Goal: Transaction & Acquisition: Purchase product/service

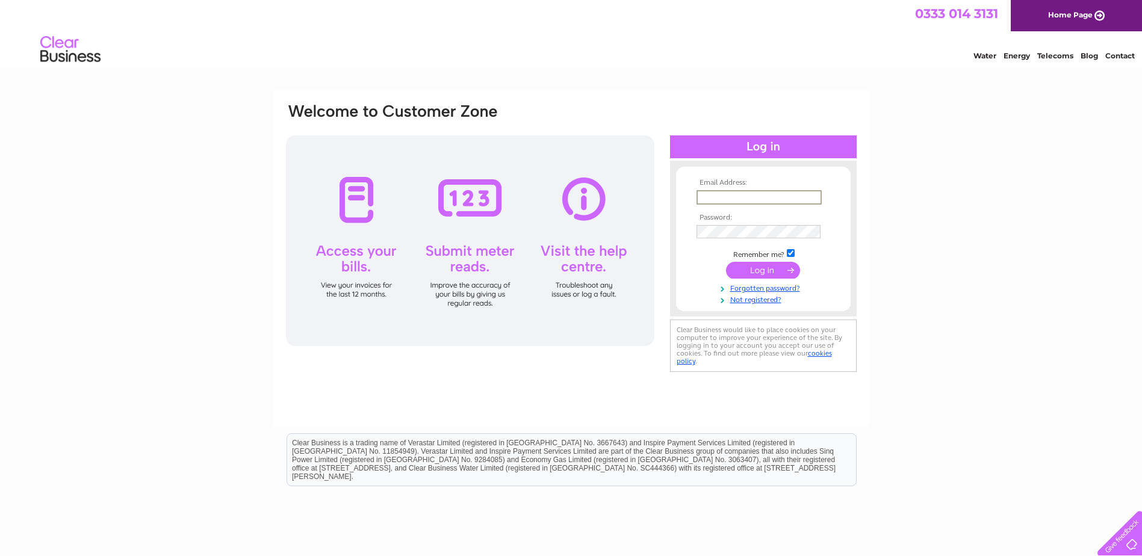
click at [739, 197] on input "text" at bounding box center [758, 197] width 125 height 14
type input "karen.campbell@edrington.com"
click at [754, 267] on input "submit" at bounding box center [763, 270] width 74 height 17
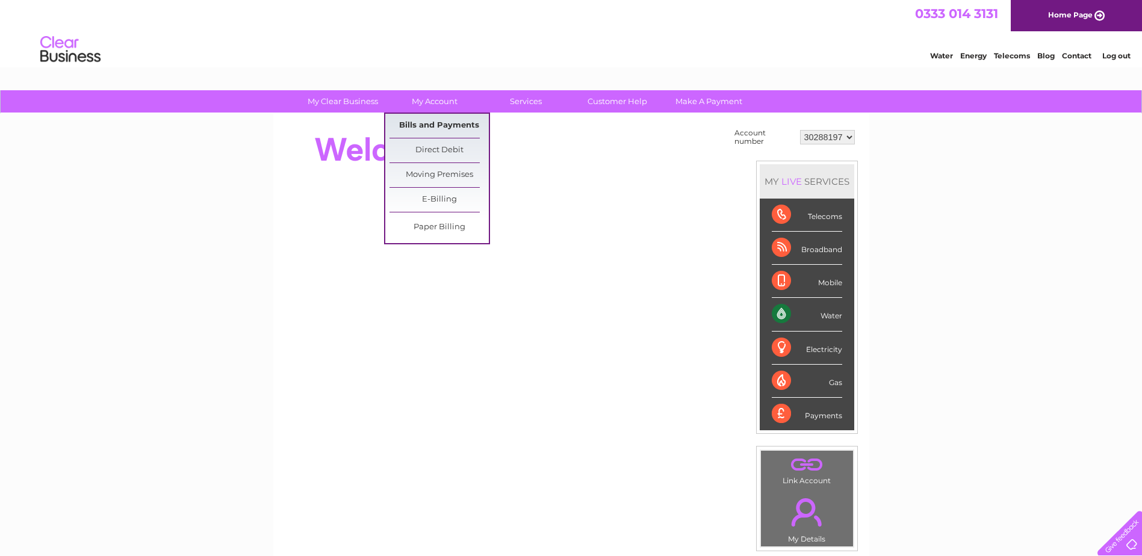
click at [441, 122] on link "Bills and Payments" at bounding box center [438, 126] width 99 height 24
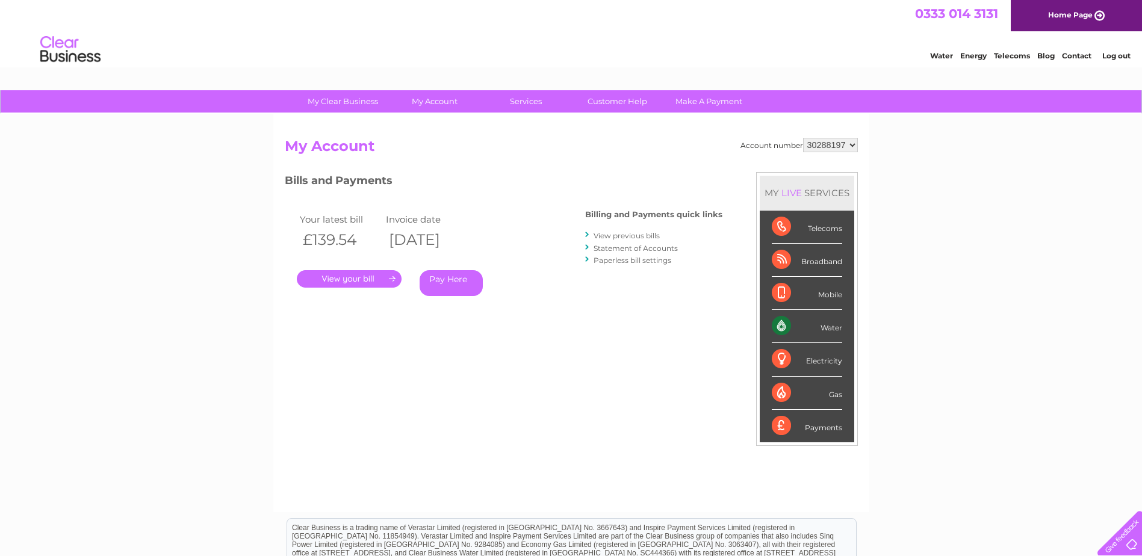
click at [350, 277] on link "." at bounding box center [349, 278] width 105 height 17
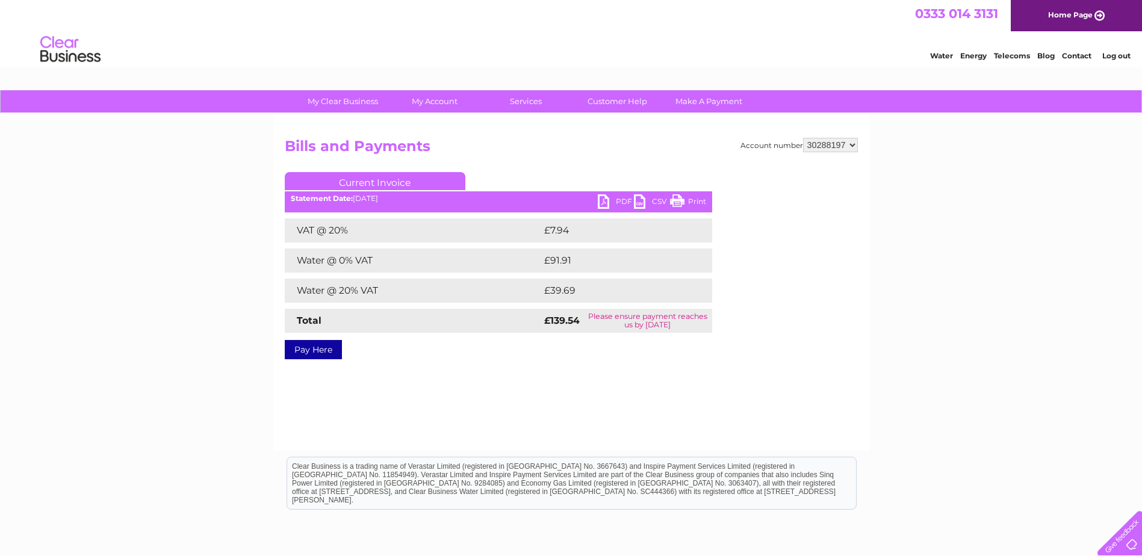
click at [607, 203] on link "PDF" at bounding box center [616, 202] width 36 height 17
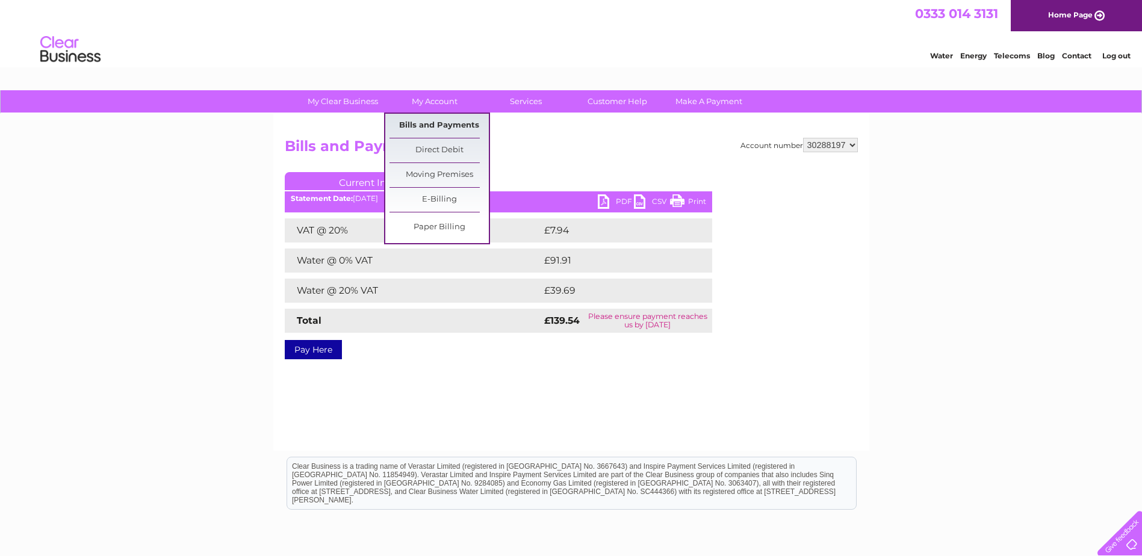
click at [439, 119] on link "Bills and Payments" at bounding box center [438, 126] width 99 height 24
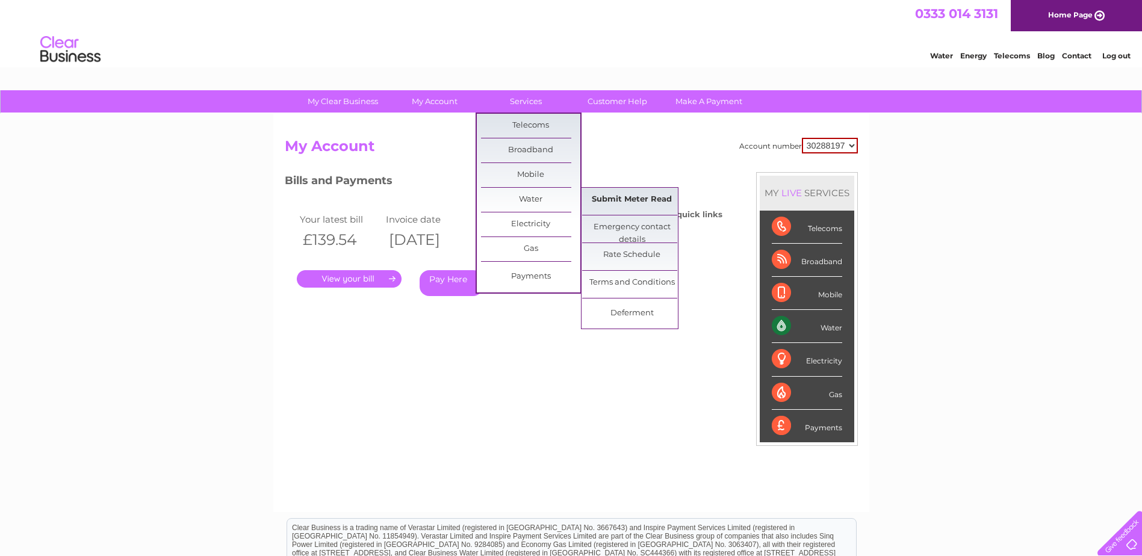
click at [630, 196] on link "Submit Meter Read" at bounding box center [631, 200] width 99 height 24
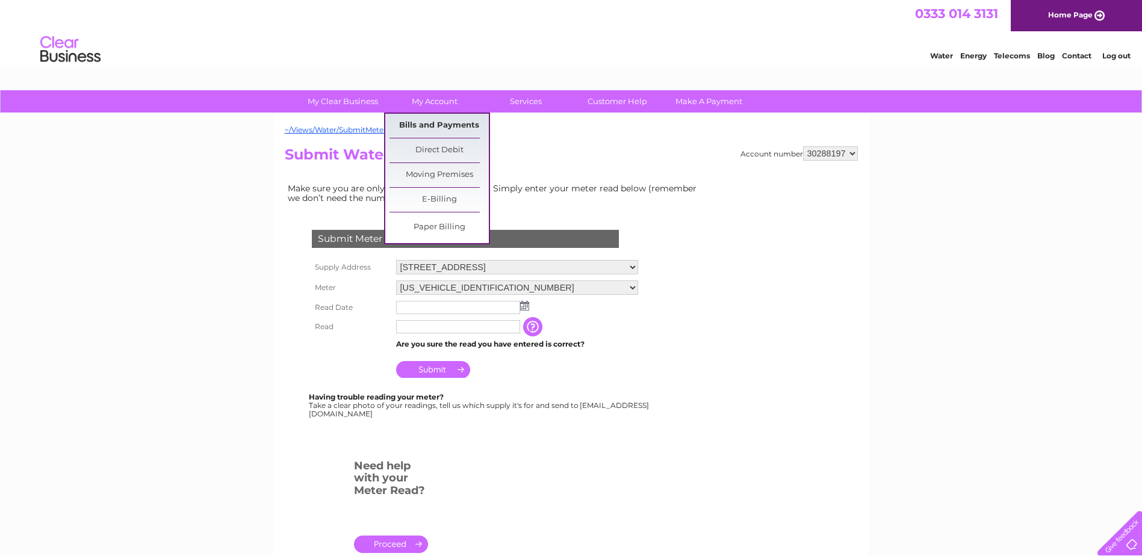
click at [418, 121] on link "Bills and Payments" at bounding box center [438, 126] width 99 height 24
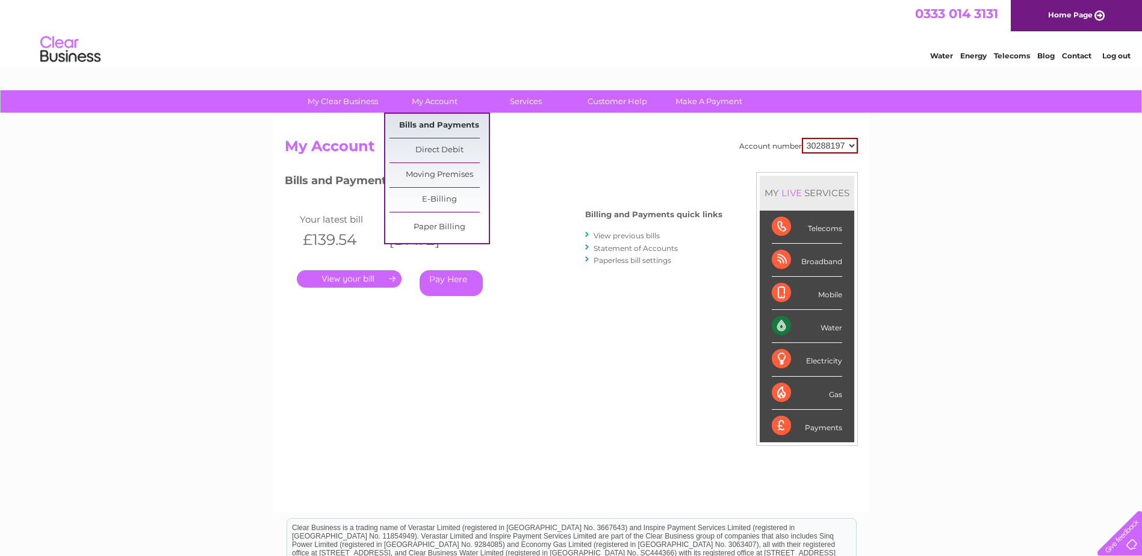
click at [429, 123] on link "Bills and Payments" at bounding box center [438, 126] width 99 height 24
click at [432, 123] on link "Bills and Payments" at bounding box center [438, 126] width 99 height 24
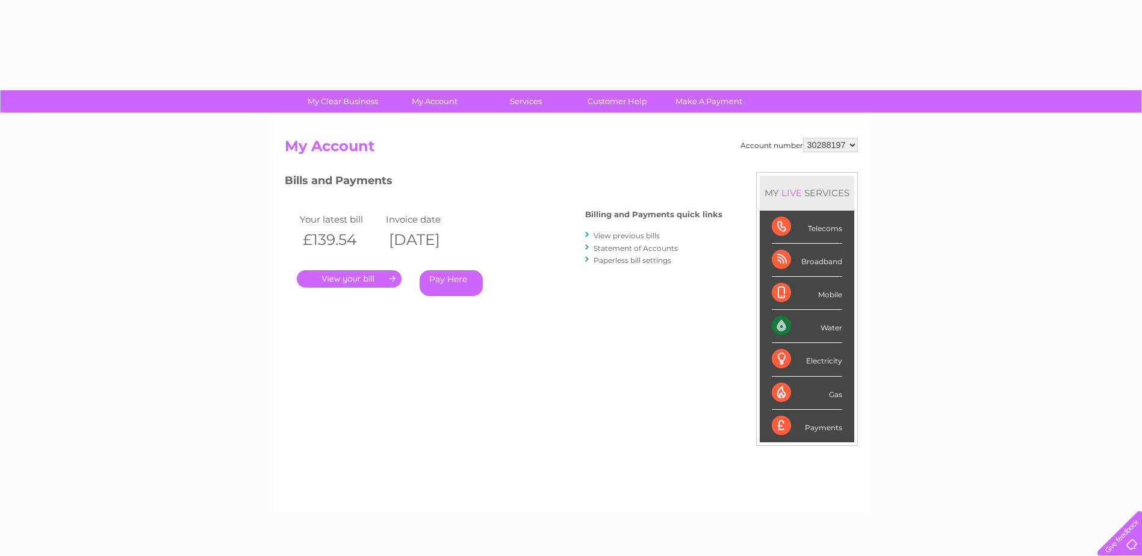
click at [362, 277] on link "." at bounding box center [349, 278] width 105 height 17
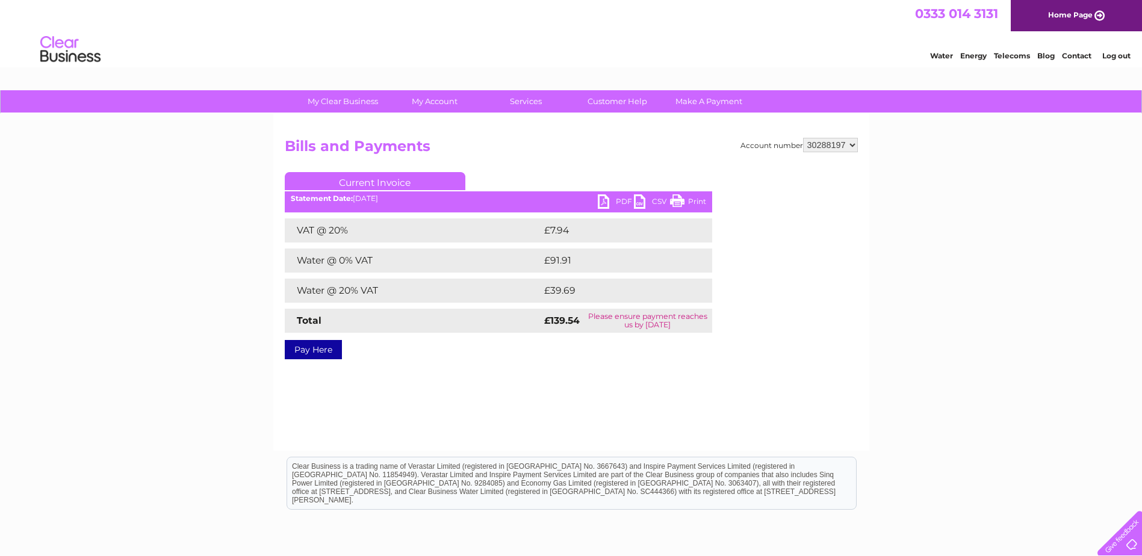
click at [603, 200] on link "PDF" at bounding box center [616, 202] width 36 height 17
click at [656, 202] on link "CSV" at bounding box center [652, 202] width 36 height 17
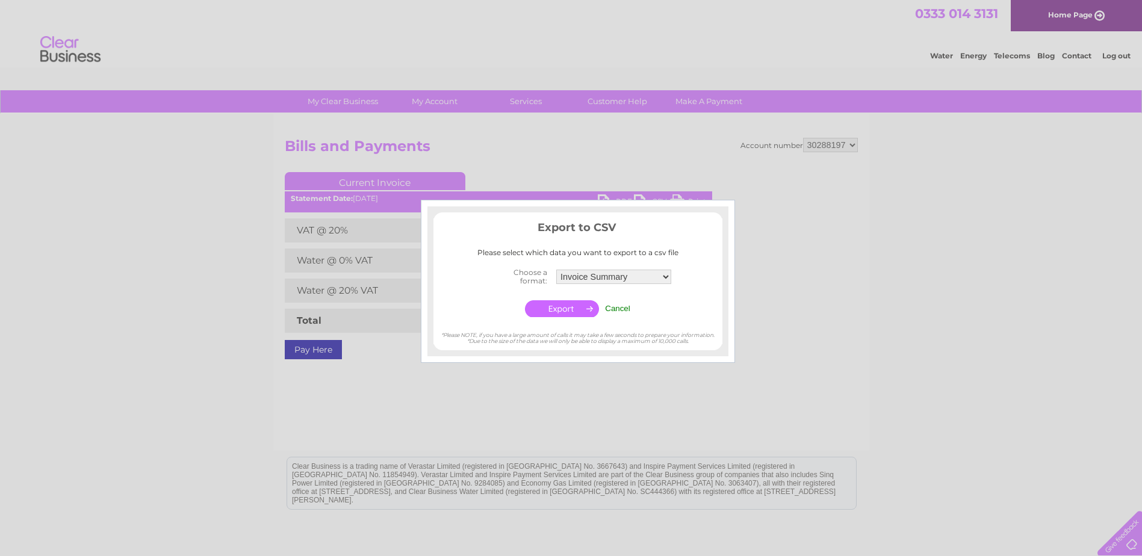
click at [627, 309] on input "Cancel" at bounding box center [617, 308] width 25 height 9
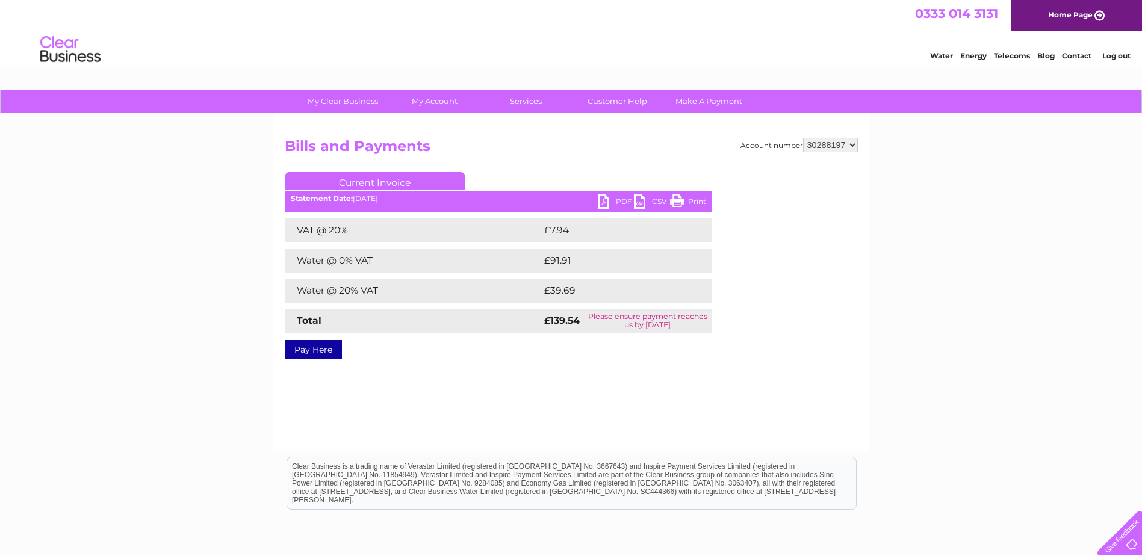
click at [305, 347] on link "Pay Here" at bounding box center [313, 349] width 57 height 19
click at [310, 348] on link "Pay Here" at bounding box center [313, 349] width 57 height 19
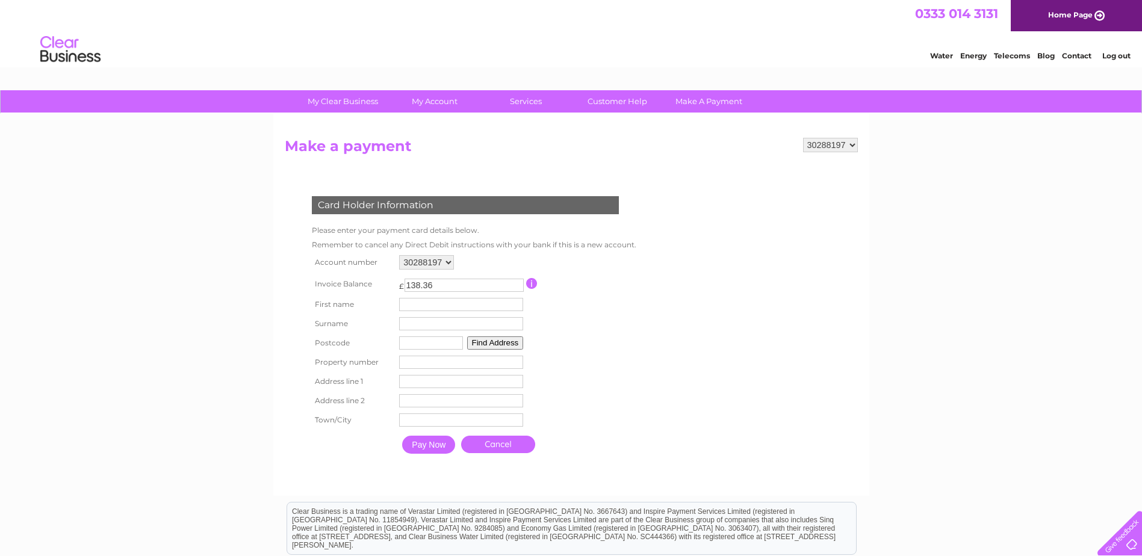
drag, startPoint x: 417, startPoint y: 305, endPoint x: 424, endPoint y: 305, distance: 7.2
click at [417, 305] on input "text" at bounding box center [461, 304] width 124 height 13
type input "[PERSON_NAME]"
click at [414, 340] on input "text" at bounding box center [431, 342] width 64 height 13
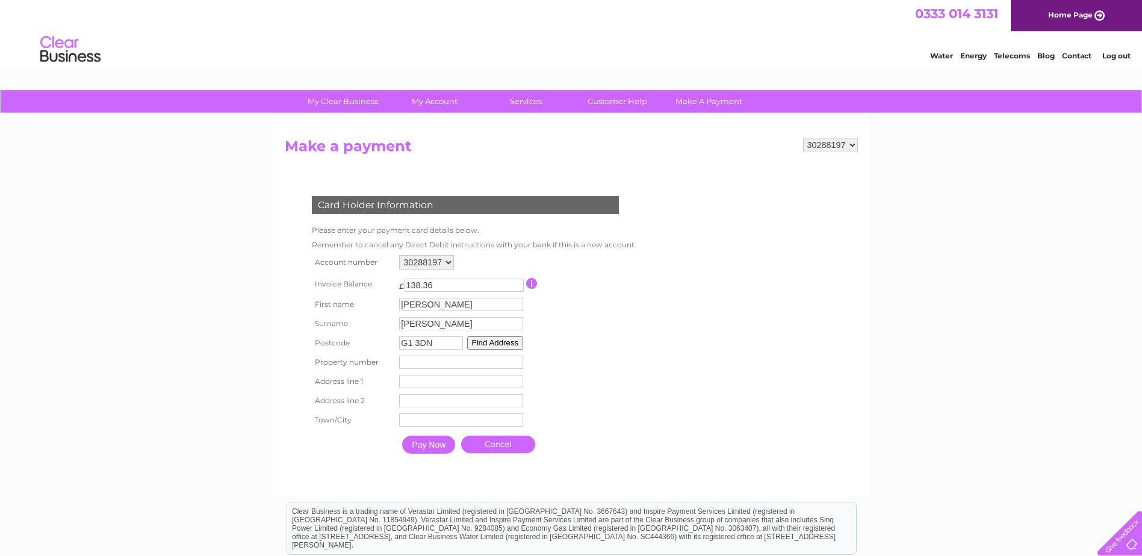
type input "G1 3DN"
click at [660, 320] on form "30288197 Make a payment Card Holder Information Please enter your payment card …" at bounding box center [571, 311] width 573 height 346
click at [413, 360] on input "number" at bounding box center [461, 362] width 124 height 13
click at [509, 361] on input "number" at bounding box center [461, 362] width 124 height 13
click at [516, 362] on input "1" at bounding box center [461, 362] width 124 height 13
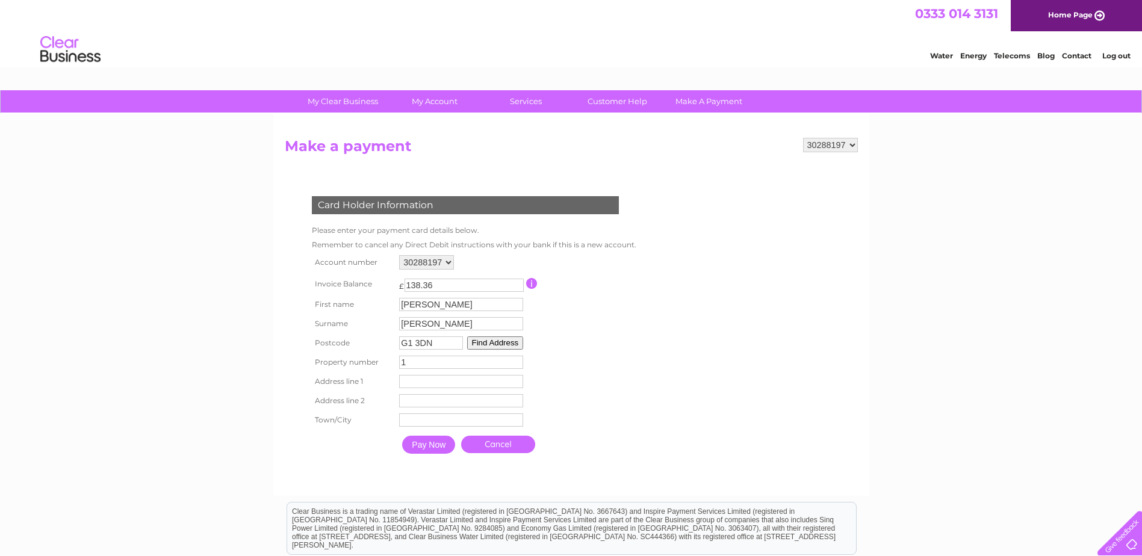
click at [518, 367] on input "1" at bounding box center [461, 362] width 124 height 13
drag, startPoint x: 448, startPoint y: 365, endPoint x: 380, endPoint y: 364, distance: 68.6
click at [380, 364] on tr "Property number 1 Property Number" at bounding box center [471, 362] width 325 height 19
type input "0"
drag, startPoint x: 407, startPoint y: 382, endPoint x: 416, endPoint y: 383, distance: 9.0
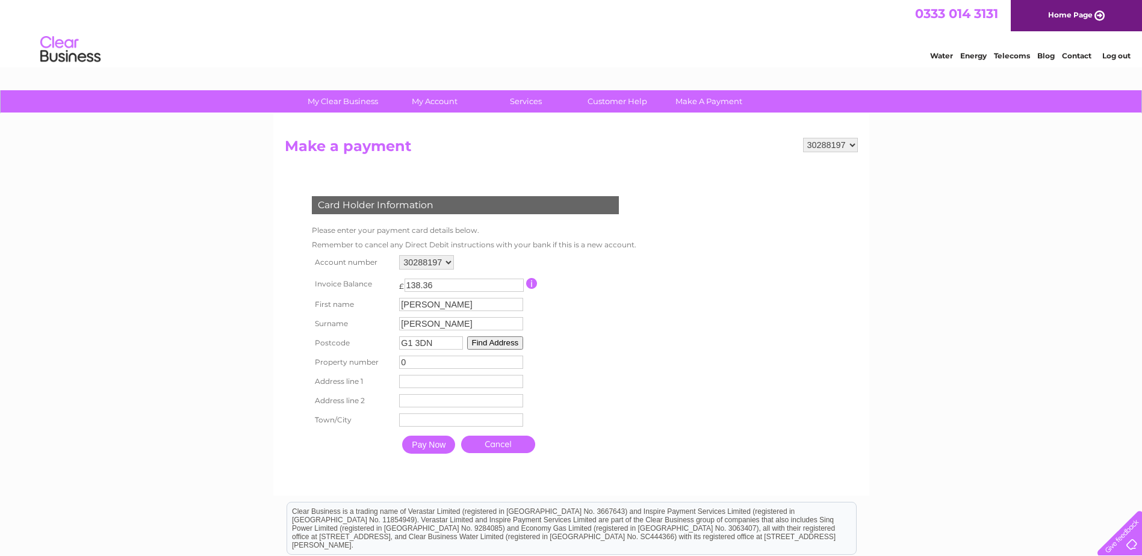
click at [407, 382] on input "text" at bounding box center [461, 381] width 124 height 13
type input "Highland Park House"
click at [406, 403] on input "text" at bounding box center [462, 401] width 125 height 14
type input "St Ola"
type input "Kirkwall"
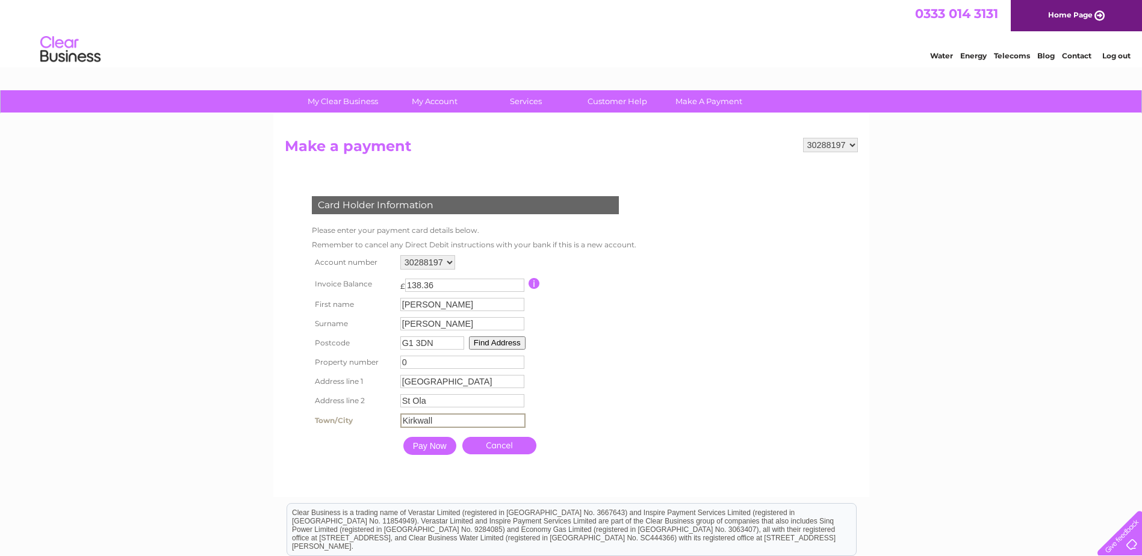
click at [604, 380] on table "Account number 30288197 Invoice Balance £ 138.36 First name Karen Surname 0" at bounding box center [473, 356] width 328 height 209
click at [436, 446] on input "Pay Now" at bounding box center [428, 445] width 53 height 18
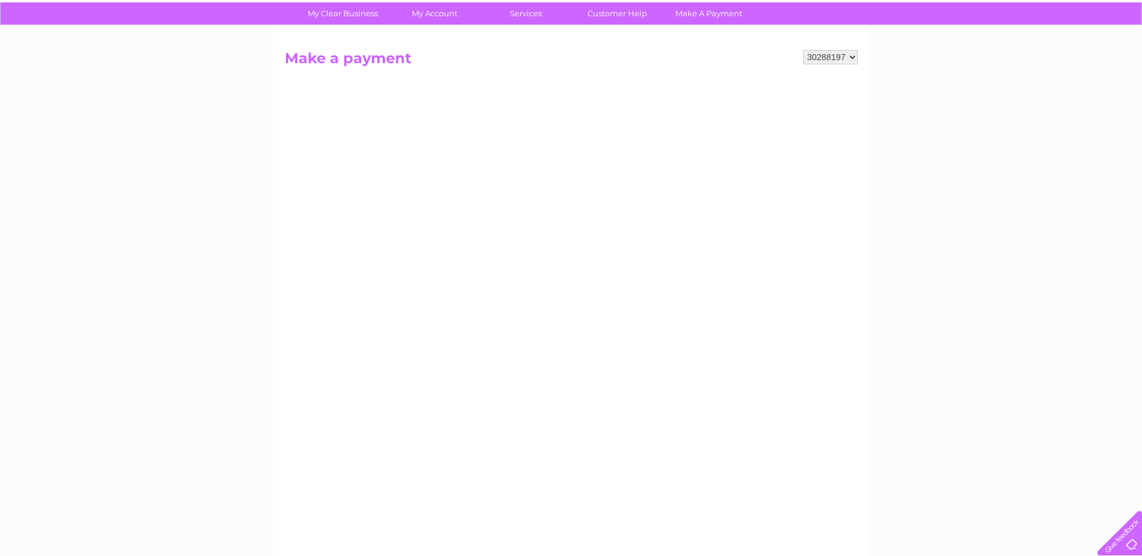
scroll to position [85, 0]
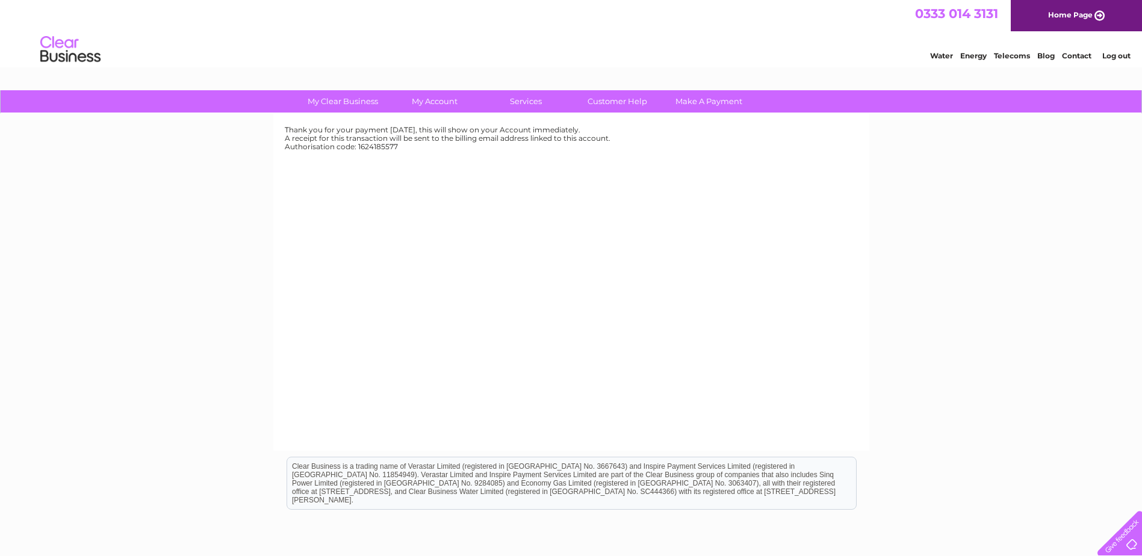
click at [1118, 56] on link "Log out" at bounding box center [1116, 55] width 28 height 9
